Goal: Information Seeking & Learning: Check status

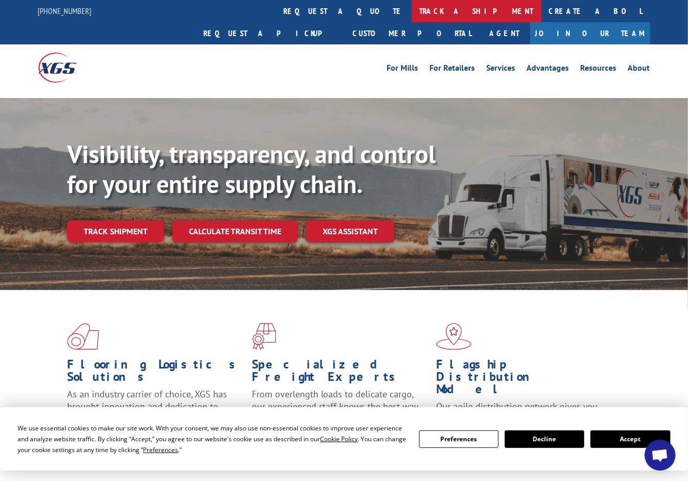
click at [412, 8] on link "track a shipment" at bounding box center [477, 11] width 130 height 22
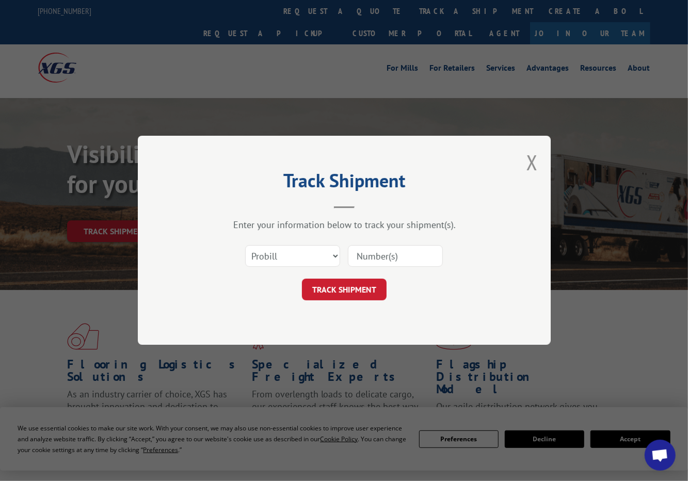
click at [360, 258] on input at bounding box center [395, 257] width 95 height 22
paste input "17692349"
type input "17692349"
click at [360, 291] on button "TRACK SHIPMENT" at bounding box center [344, 290] width 85 height 22
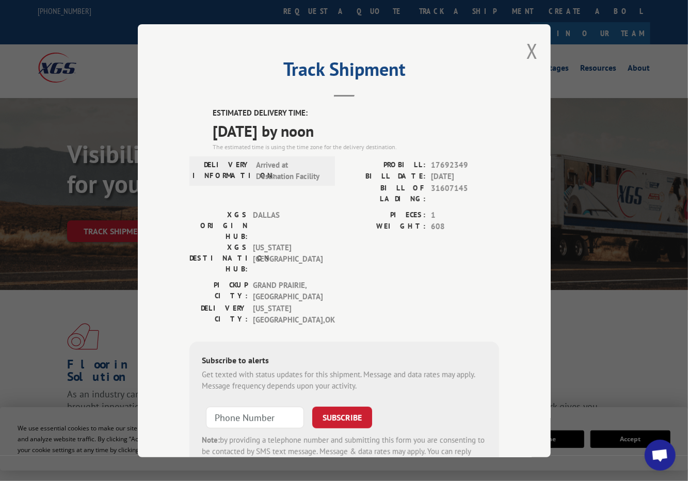
drag, startPoint x: 206, startPoint y: 105, endPoint x: 358, endPoint y: 128, distance: 154.0
click at [358, 128] on div "ESTIMATED DELIVERY TIME: [DATE] by noon The estimated time is using the time zo…" at bounding box center [345, 294] width 310 height 374
copy div "ESTIMATED DELIVERY TIME: [DATE] by noon"
click at [531, 46] on button "Close modal" at bounding box center [532, 50] width 11 height 27
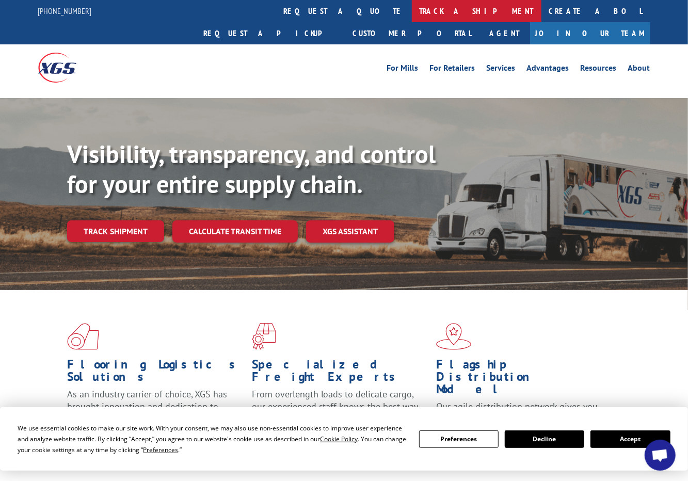
click at [412, 10] on link "track a shipment" at bounding box center [477, 11] width 130 height 22
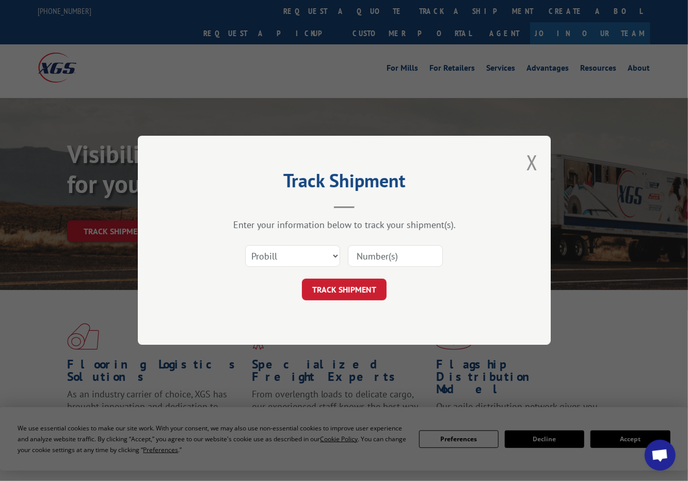
click at [361, 258] on input at bounding box center [395, 257] width 95 height 22
paste input "17341129"
type input "17341129"
click at [363, 294] on button "TRACK SHIPMENT" at bounding box center [344, 290] width 85 height 22
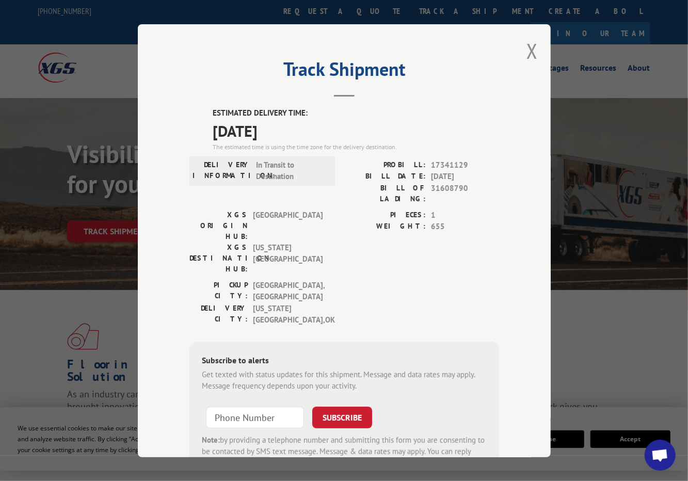
drag, startPoint x: 210, startPoint y: 105, endPoint x: 302, endPoint y: 125, distance: 94.6
click at [302, 125] on div "ESTIMATED DELIVERY TIME: [DATE] The estimated time is using the time zone for t…" at bounding box center [356, 129] width 287 height 44
copy div "ESTIMATED DELIVERY TIME: [DATE]"
click at [530, 48] on button "Close modal" at bounding box center [532, 50] width 11 height 27
